Goal: Task Accomplishment & Management: Manage account settings

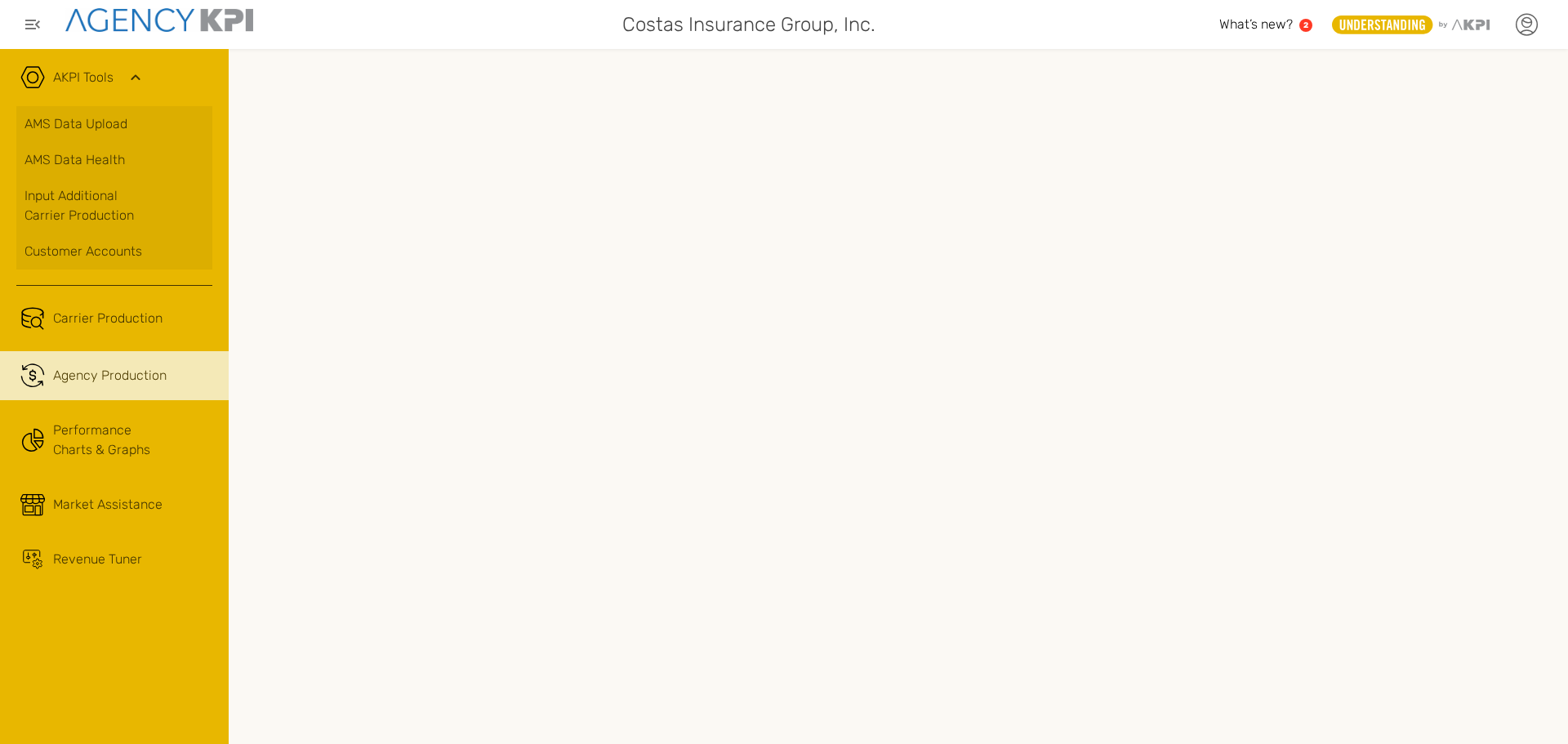
click at [1520, 30] on icon at bounding box center [1526, 24] width 24 height 24
click at [1403, 164] on link "Log Out" at bounding box center [1407, 166] width 40 height 14
